Goal: Transaction & Acquisition: Purchase product/service

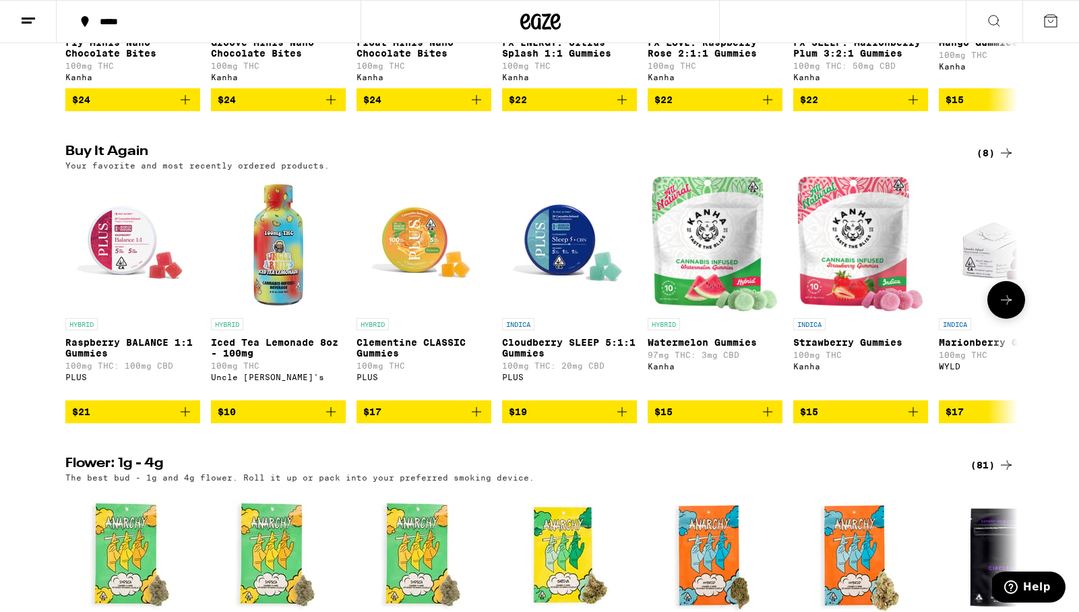
scroll to position [1091, 0]
